Goal: Task Accomplishment & Management: Manage account settings

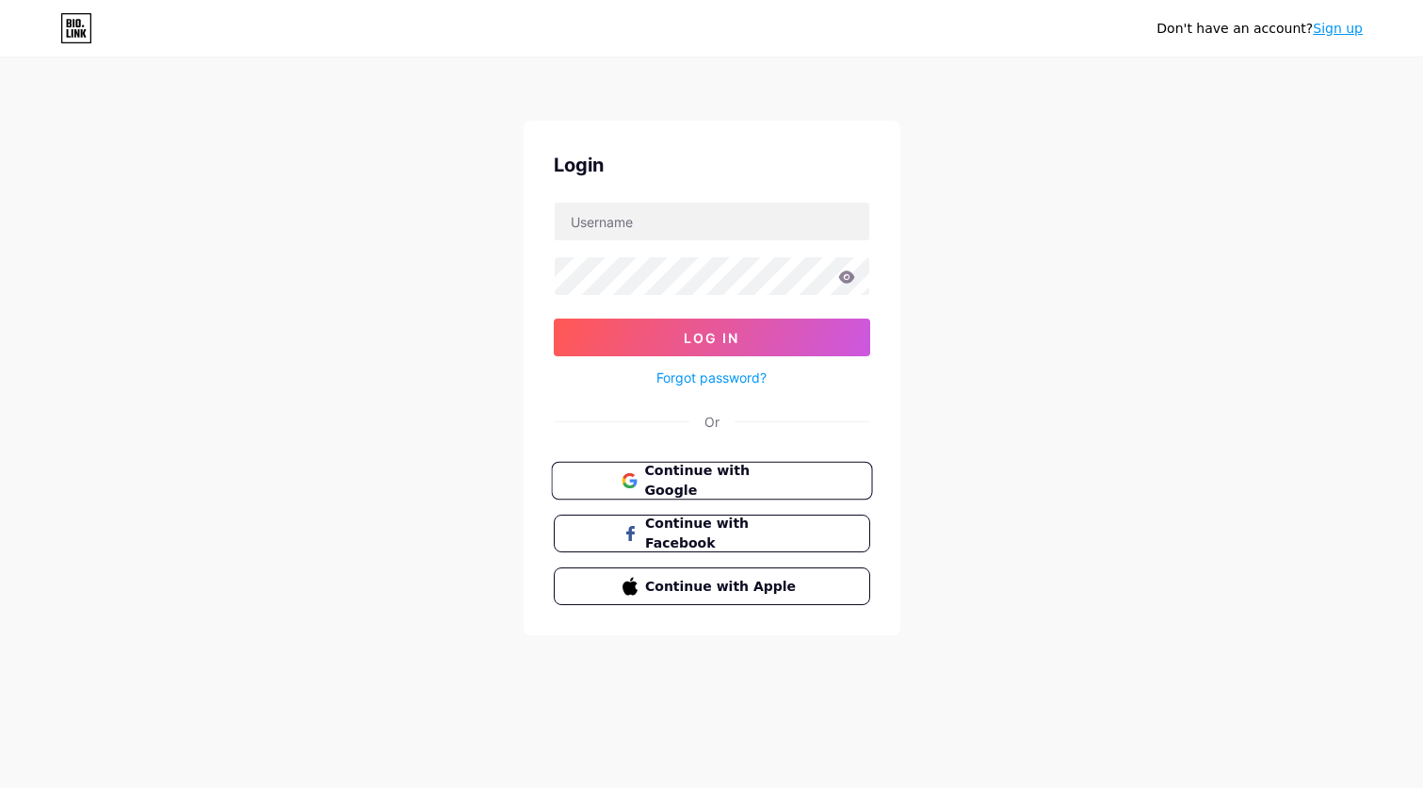
click at [685, 489] on span "Continue with Google" at bounding box center [722, 481] width 157 height 41
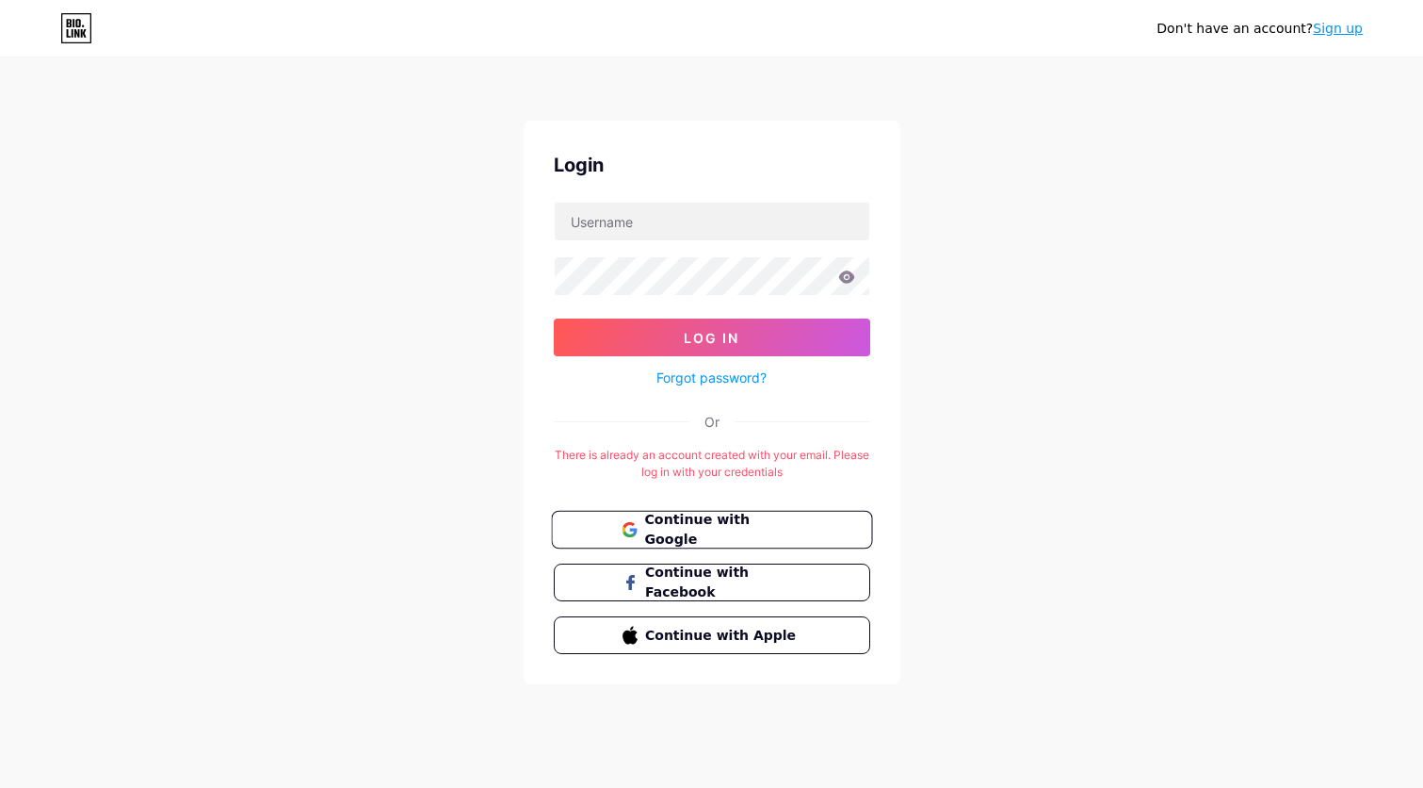
click at [674, 539] on span "Continue with Google" at bounding box center [722, 530] width 157 height 41
click at [670, 524] on span "Continue with Google" at bounding box center [722, 530] width 157 height 41
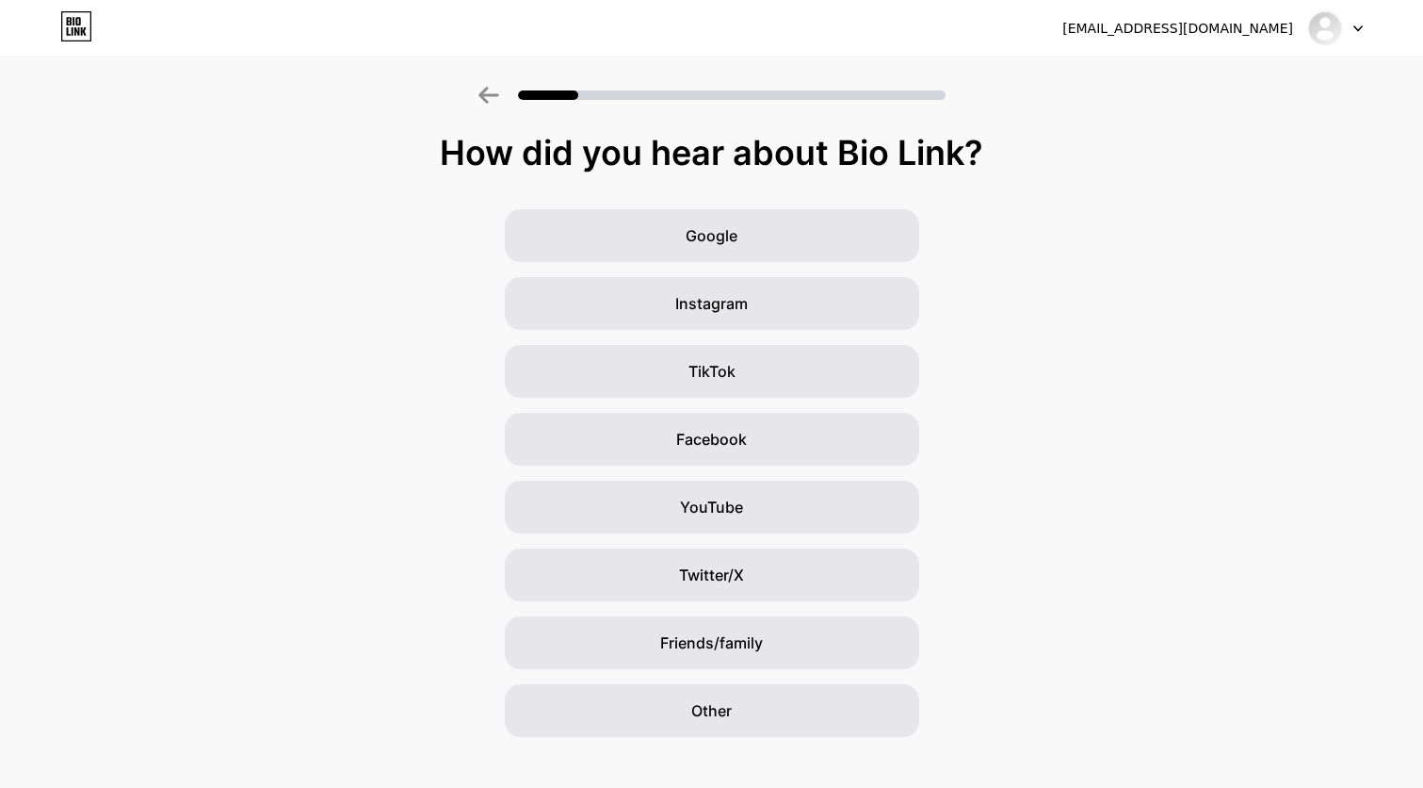
click at [1353, 31] on div at bounding box center [1336, 28] width 55 height 34
click at [1287, 63] on li "Logout" at bounding box center [1246, 77] width 234 height 51
click at [1215, 83] on li "Logout" at bounding box center [1246, 77] width 234 height 51
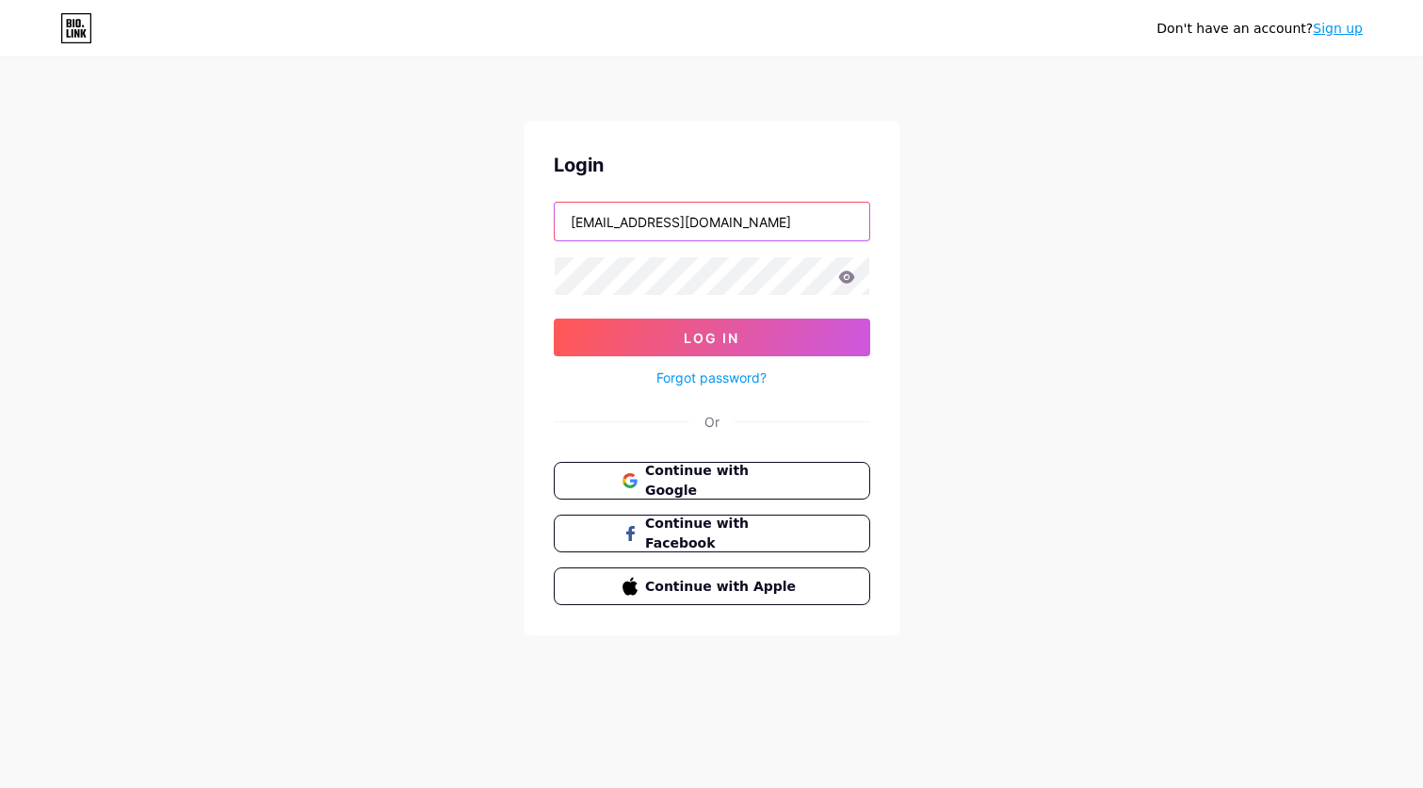
type input "[EMAIL_ADDRESS][DOMAIN_NAME]"
click at [702, 379] on link "Forgot password?" at bounding box center [712, 377] width 110 height 20
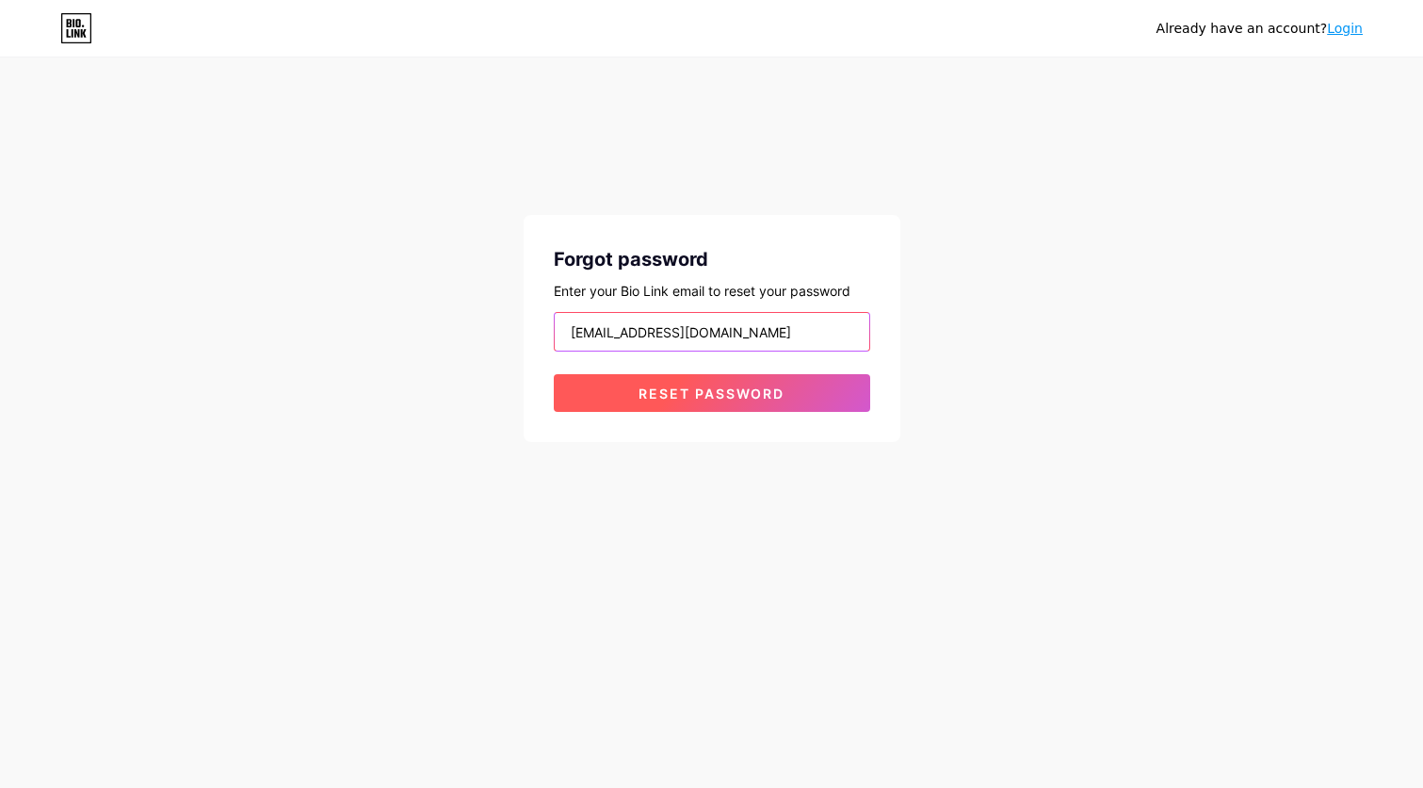
type input "[EMAIL_ADDRESS][DOMAIN_NAME]"
click at [665, 393] on span "Reset password" at bounding box center [712, 393] width 146 height 16
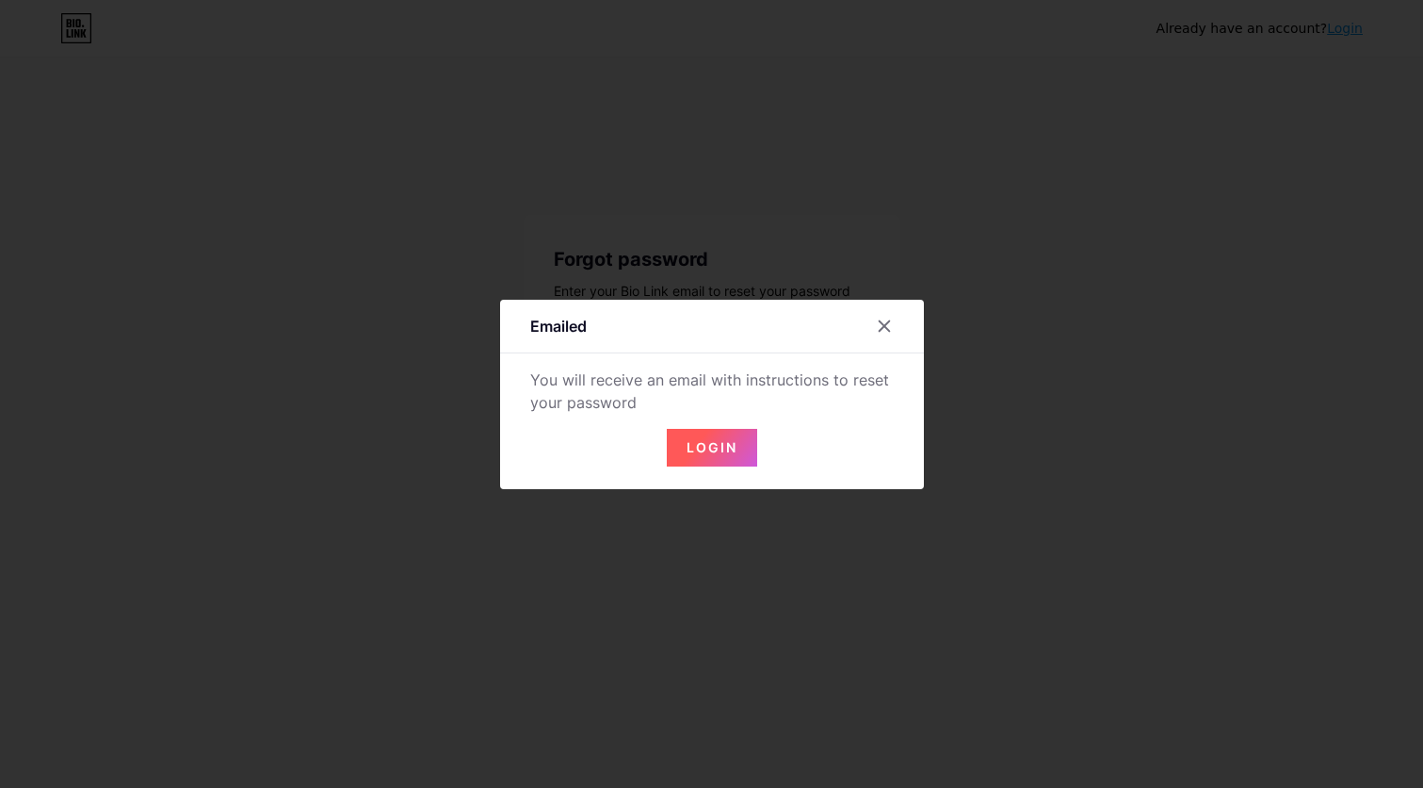
click at [707, 443] on span "Login" at bounding box center [712, 447] width 51 height 16
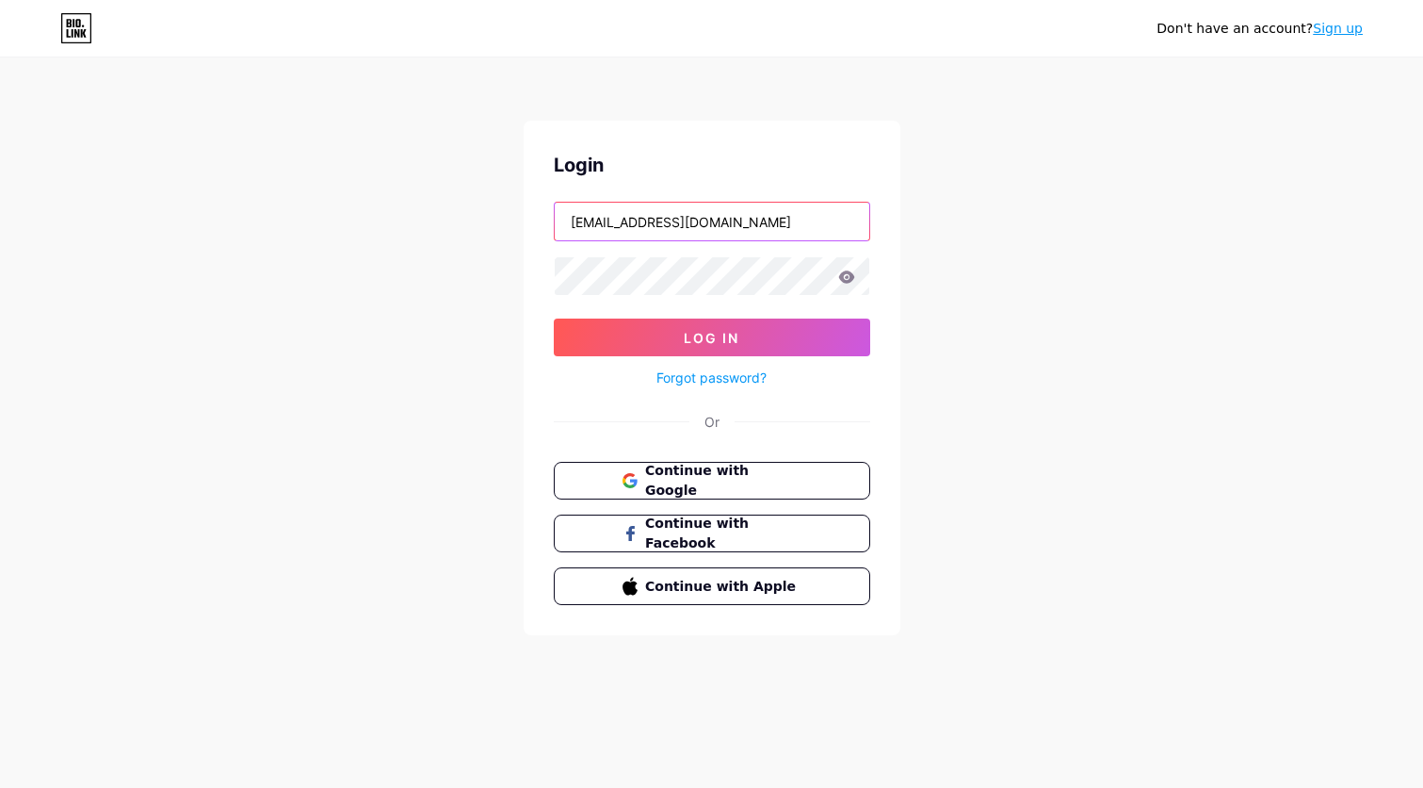
type input "[EMAIL_ADDRESS][DOMAIN_NAME]"
click at [711, 337] on button "Log In" at bounding box center [712, 337] width 317 height 38
